Goal: Task Accomplishment & Management: Use online tool/utility

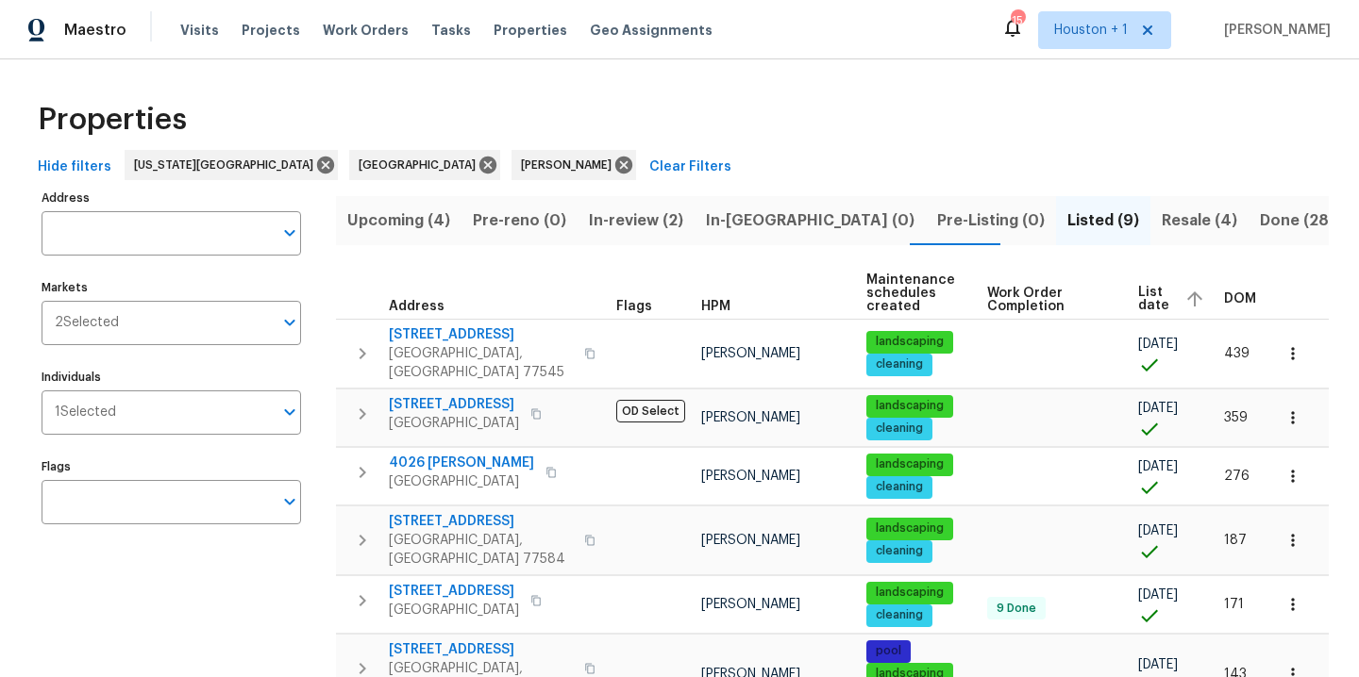
click at [430, 225] on span "Upcoming (4)" at bounding box center [398, 221] width 103 height 26
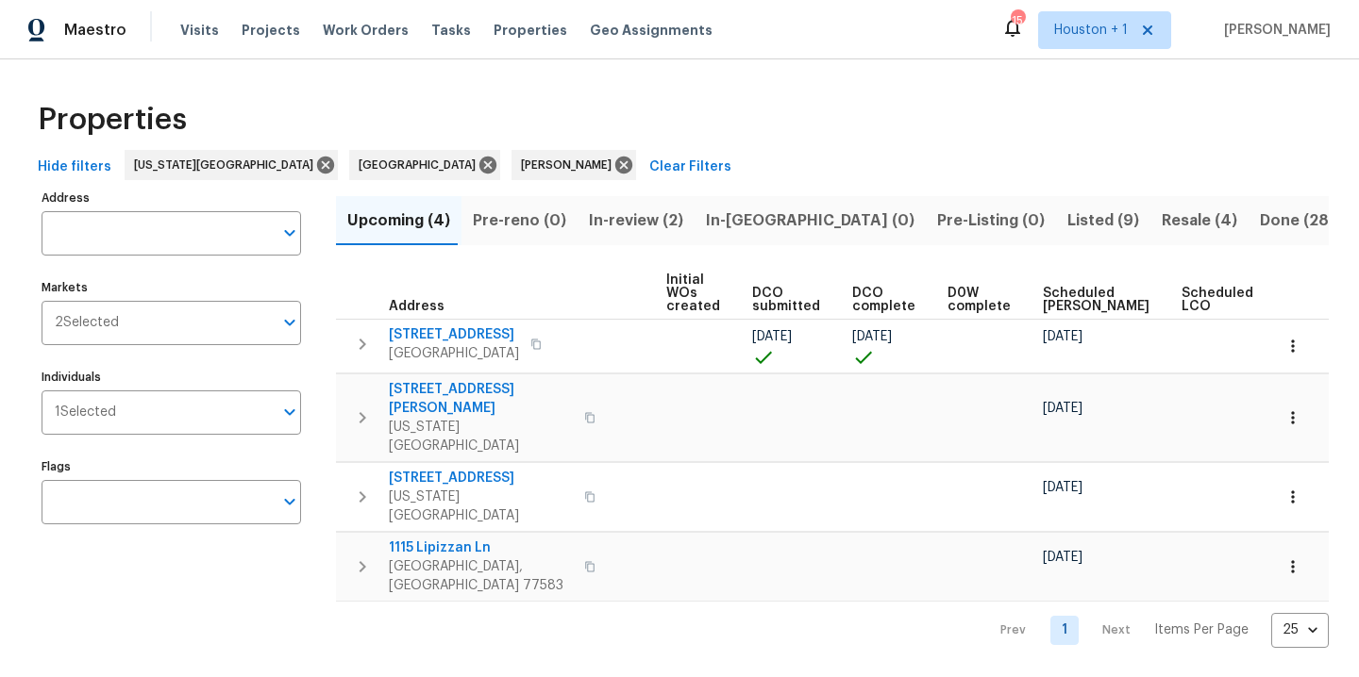
scroll to position [0, 240]
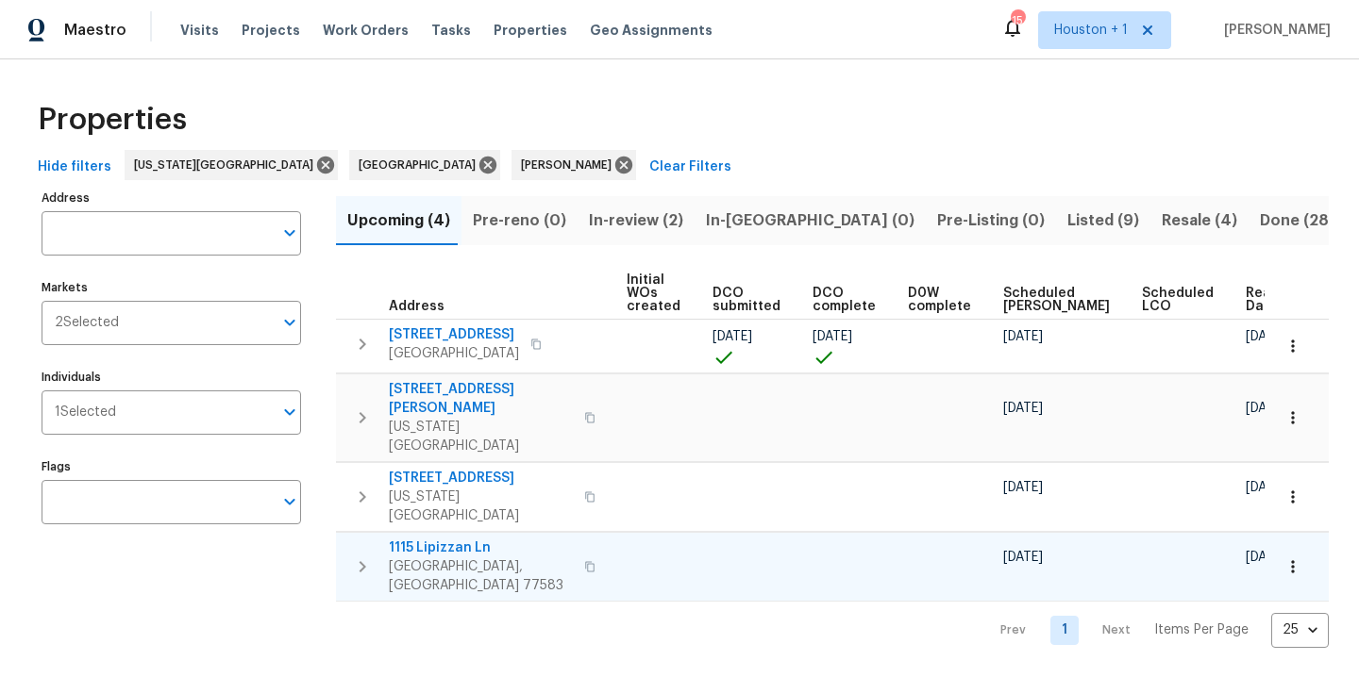
click at [1291, 560] on icon "button" at bounding box center [1292, 566] width 3 height 12
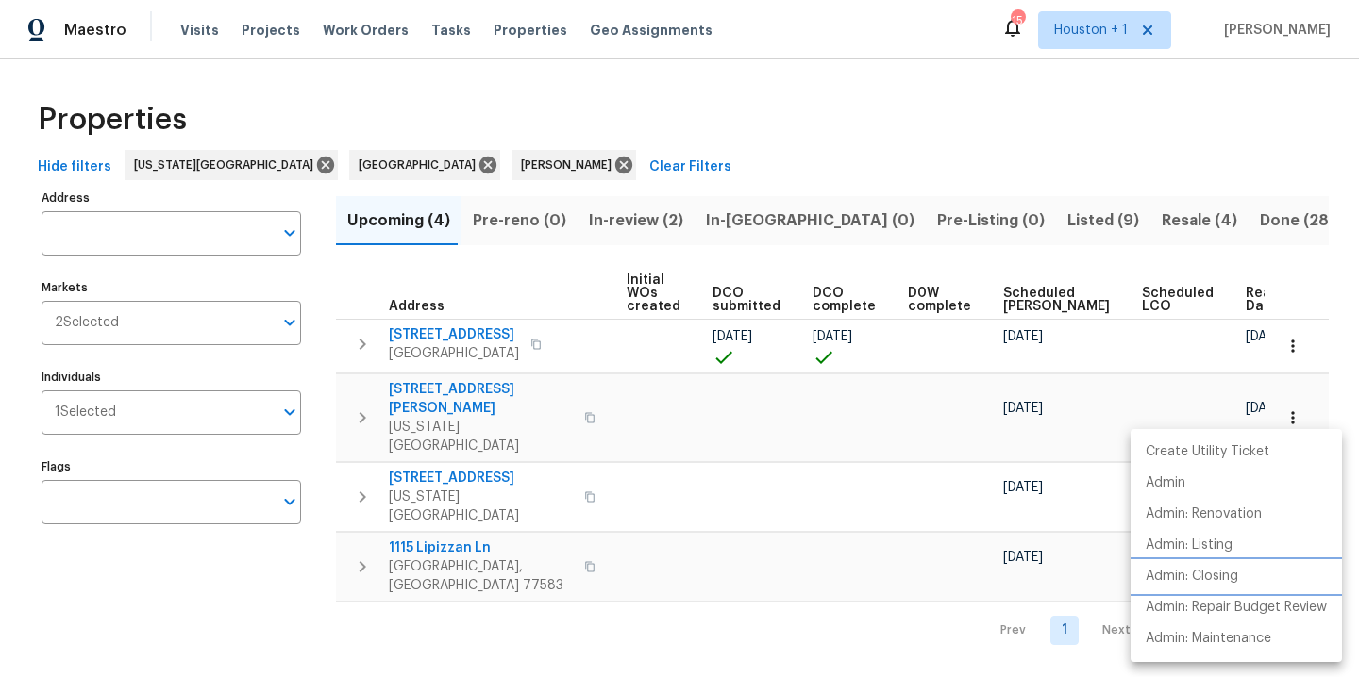
click at [1238, 576] on p "Admin: Closing" at bounding box center [1191, 577] width 92 height 20
